Goal: Obtain resource: Obtain resource

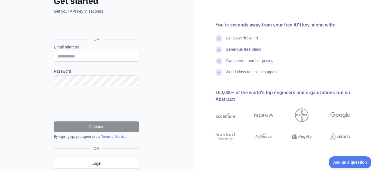
scroll to position [31, 0]
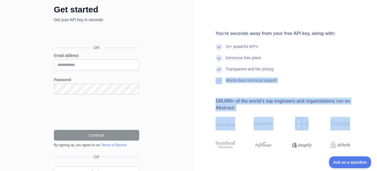
drag, startPoint x: 374, startPoint y: 55, endPoint x: 359, endPoint y: 107, distance: 54.2
click at [359, 107] on div "You're seconds away from your free API key, along with: 15+ powerful API's Gene…" at bounding box center [285, 84] width 184 height 108
click at [353, 73] on div "Transparent and fair pricing" at bounding box center [292, 71] width 153 height 11
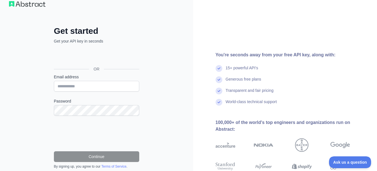
scroll to position [9, 0]
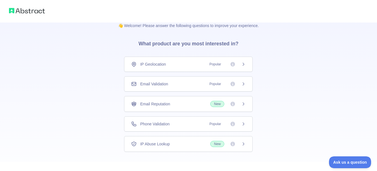
click at [181, 83] on div "Email Validation Popular" at bounding box center [188, 84] width 115 height 6
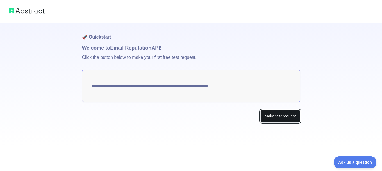
click at [271, 116] on button "Make test request" at bounding box center [280, 116] width 40 height 13
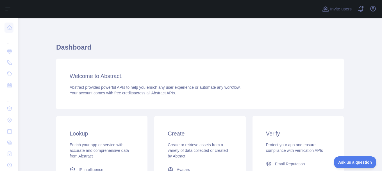
click at [367, 26] on main "Dashboard Welcome to Abstract. Abstract provides powerful APIs to help you enri…" at bounding box center [200, 94] width 364 height 153
click at [362, 11] on span at bounding box center [362, 9] width 11 height 18
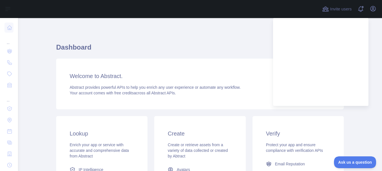
click at [221, 46] on h1 "Dashboard" at bounding box center [200, 49] width 288 height 13
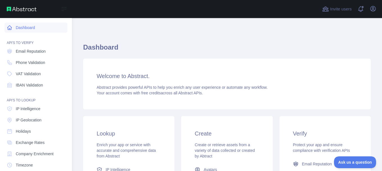
click at [9, 27] on icon at bounding box center [10, 28] width 6 height 6
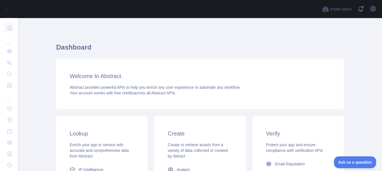
click at [174, 138] on div "Create Create or retrieve assets from a variety of data collected or created by…" at bounding box center [199, 167] width 91 height 102
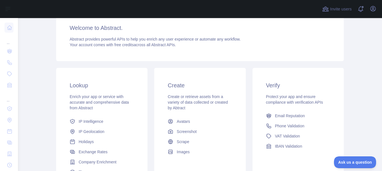
scroll to position [57, 0]
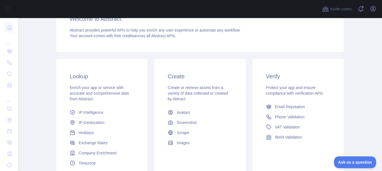
click at [285, 92] on span "Protect your app and ensure compliance with verification APIs" at bounding box center [294, 90] width 57 height 10
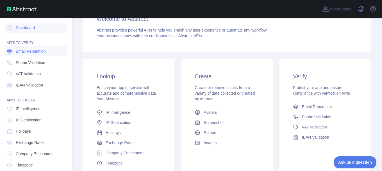
click at [15, 51] on link "Email Reputation" at bounding box center [35, 51] width 63 height 10
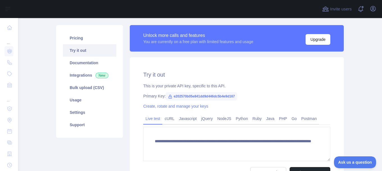
scroll to position [35, 0]
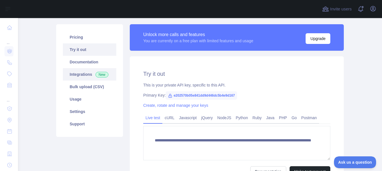
click at [72, 74] on link "Integrations New" at bounding box center [89, 74] width 53 height 12
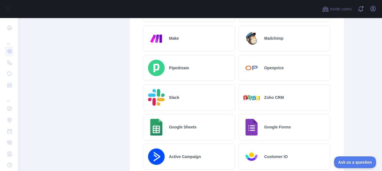
scroll to position [310, 0]
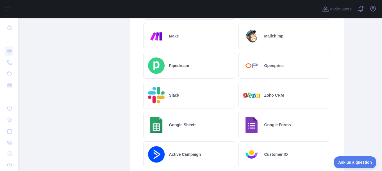
click at [168, 121] on div "Google Sheets" at bounding box center [189, 125] width 92 height 26
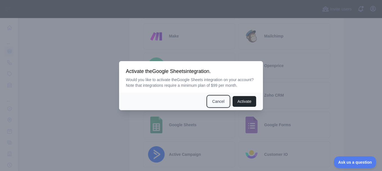
click at [215, 103] on button "Cancel" at bounding box center [219, 101] width 22 height 11
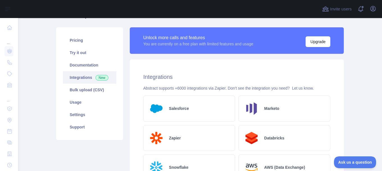
scroll to position [30, 0]
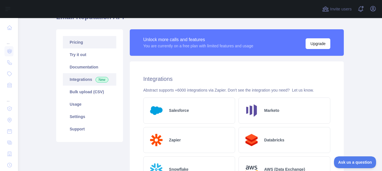
click at [76, 45] on link "Pricing" at bounding box center [89, 42] width 53 height 12
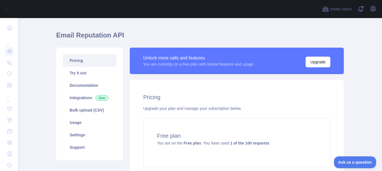
scroll to position [8, 0]
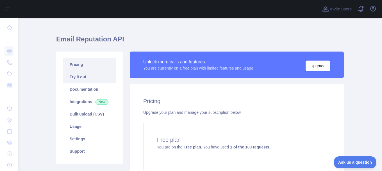
click at [83, 75] on link "Try it out" at bounding box center [89, 77] width 53 height 12
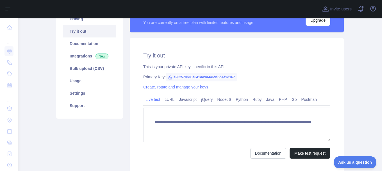
scroll to position [54, 0]
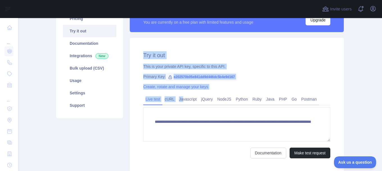
drag, startPoint x: 141, startPoint y: 55, endPoint x: 180, endPoint y: 90, distance: 52.3
click at [180, 90] on div "**********" at bounding box center [237, 105] width 214 height 134
click at [135, 81] on div "**********" at bounding box center [237, 105] width 214 height 134
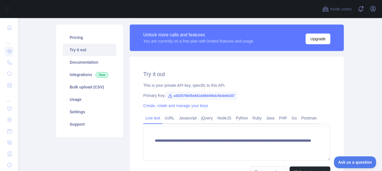
scroll to position [34, 0]
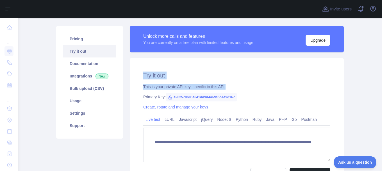
drag, startPoint x: 141, startPoint y: 74, endPoint x: 224, endPoint y: 88, distance: 84.0
click at [224, 88] on div "**********" at bounding box center [237, 125] width 214 height 134
copy div "Try it out This is your private API key, specific to this API."
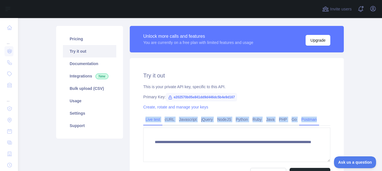
drag, startPoint x: 138, startPoint y: 117, endPoint x: 313, endPoint y: 117, distance: 174.7
click at [313, 117] on div "**********" at bounding box center [237, 125] width 214 height 134
copy div "Live test cURL Javascript jQuery NodeJS Python Ruby Java PHP Go Postman"
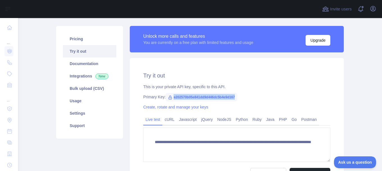
drag, startPoint x: 170, startPoint y: 96, endPoint x: 238, endPoint y: 99, distance: 67.8
click at [238, 99] on div "Primary Key: e202570b05e841dd9d446dc5b4e9d167" at bounding box center [236, 97] width 187 height 6
copy span "e202570b05e841dd9d446dc5b4e9d167"
click at [374, 10] on icon "button" at bounding box center [373, 8] width 5 height 5
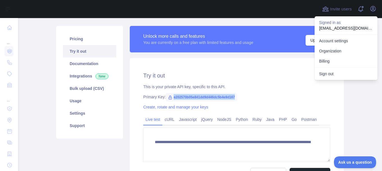
click at [323, 96] on div "Primary Key: e202570b05e841dd9d446dc5b4e9d167" at bounding box center [236, 97] width 187 height 6
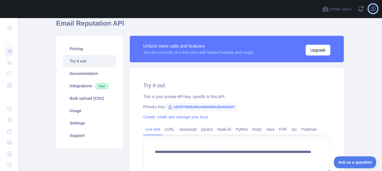
scroll to position [21, 0]
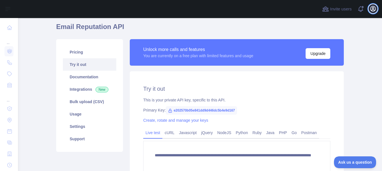
click at [371, 9] on icon "button" at bounding box center [373, 8] width 5 height 5
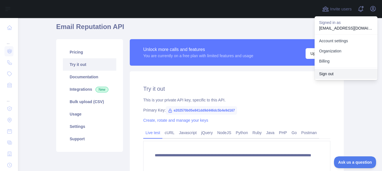
click at [335, 75] on button "Sign out" at bounding box center [346, 74] width 63 height 10
